Goal: Task Accomplishment & Management: Use online tool/utility

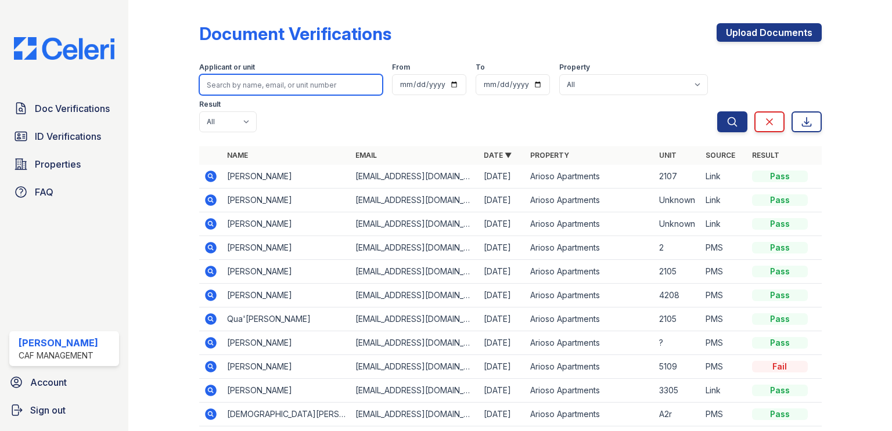
drag, startPoint x: 251, startPoint y: 86, endPoint x: 248, endPoint y: 77, distance: 9.9
click at [251, 86] on input "search" at bounding box center [290, 84] width 183 height 21
type input "zavala"
click at [717, 111] on button "Search" at bounding box center [732, 121] width 30 height 21
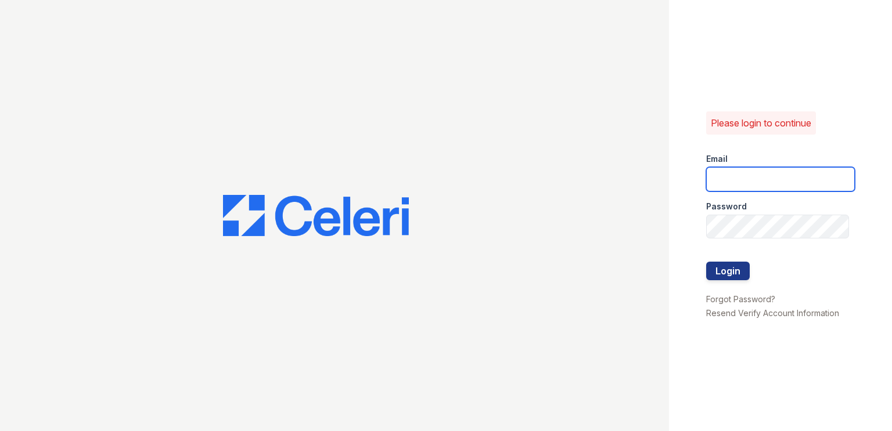
click at [760, 183] on input "email" at bounding box center [780, 179] width 149 height 24
click at [728, 68] on div "Please login to continue Email Password Login Forgot Password? Resend Verify Ac…" at bounding box center [780, 215] width 223 height 431
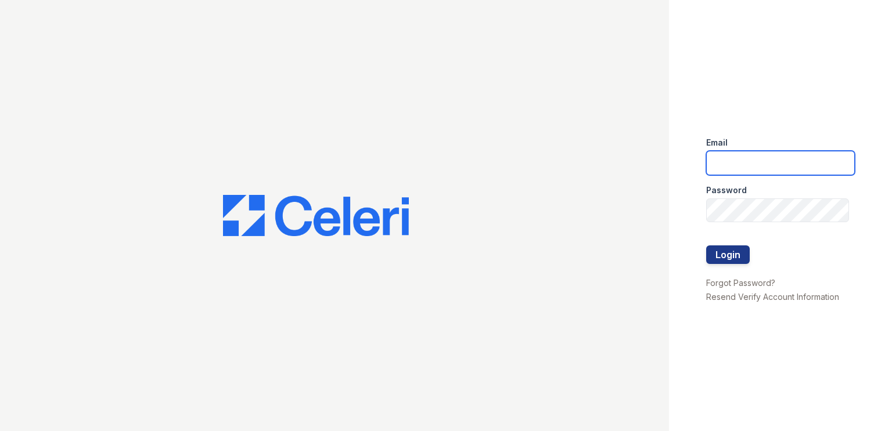
click at [771, 168] on input "email" at bounding box center [780, 163] width 149 height 24
type input "[DOMAIN_NAME][EMAIL_ADDRESS][DOMAIN_NAME]"
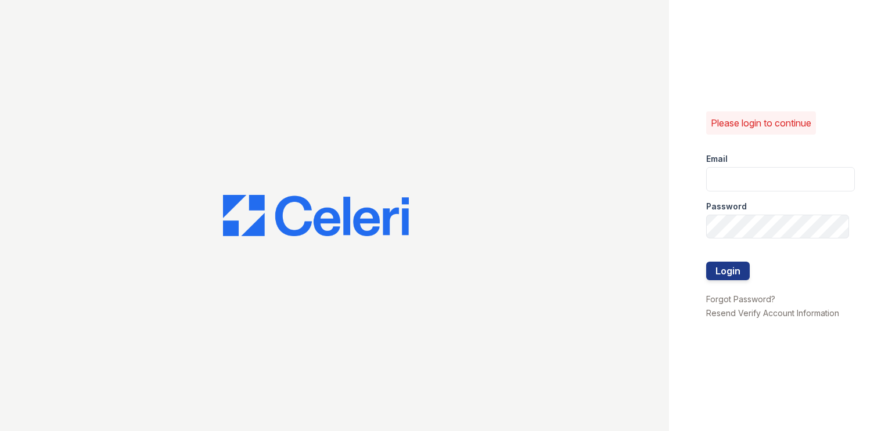
click at [803, 431] on div "Please login to continue Email Password Login Forgot Password? Resend Verify Ac…" at bounding box center [780, 215] width 223 height 431
click at [778, 178] on input "email" at bounding box center [780, 179] width 149 height 24
type input "[DOMAIN_NAME][EMAIL_ADDRESS][DOMAIN_NAME]"
